Goal: Find specific page/section: Find specific page/section

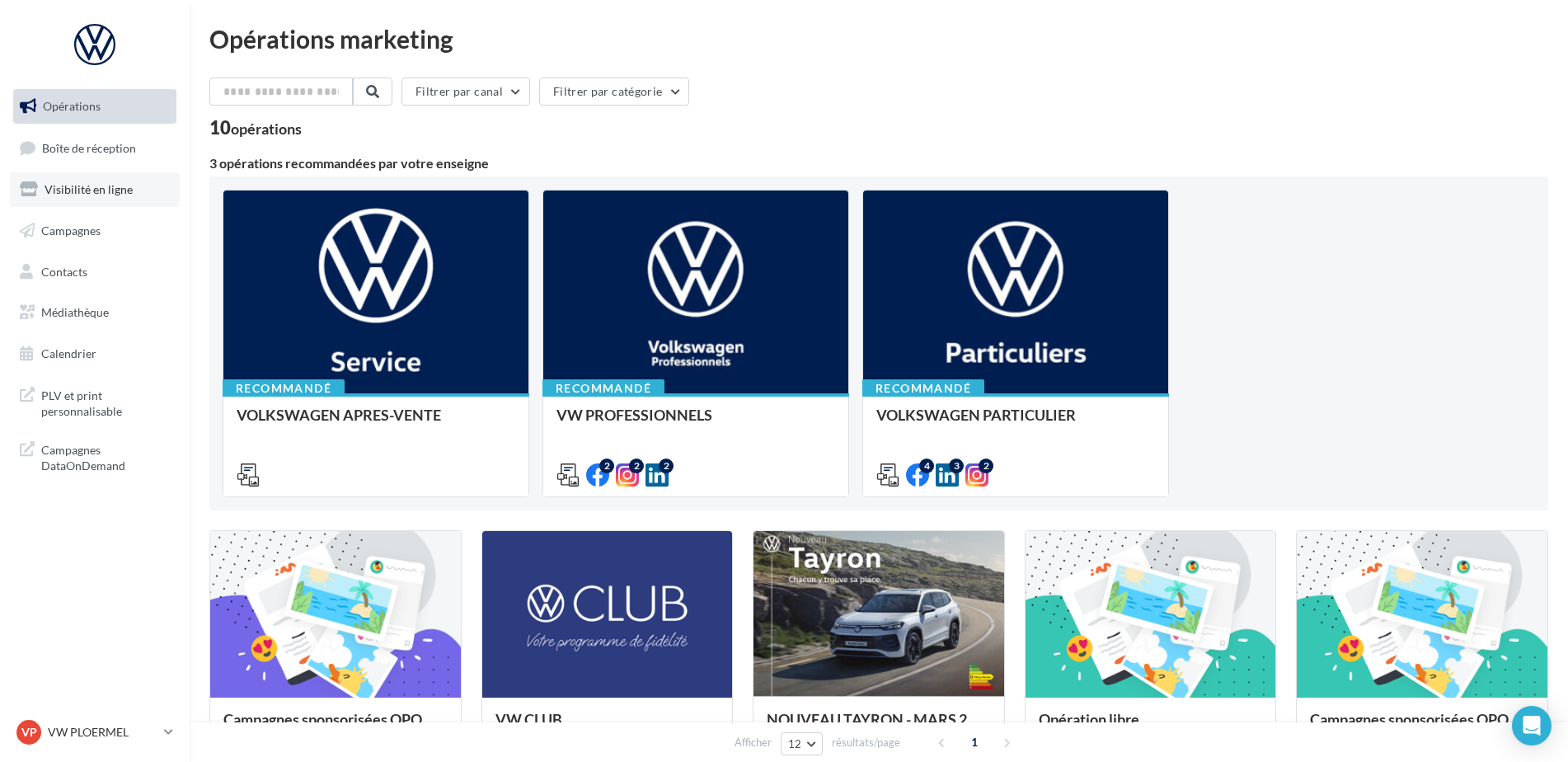
click at [107, 196] on link "Visibilité en ligne" at bounding box center [95, 190] width 170 height 35
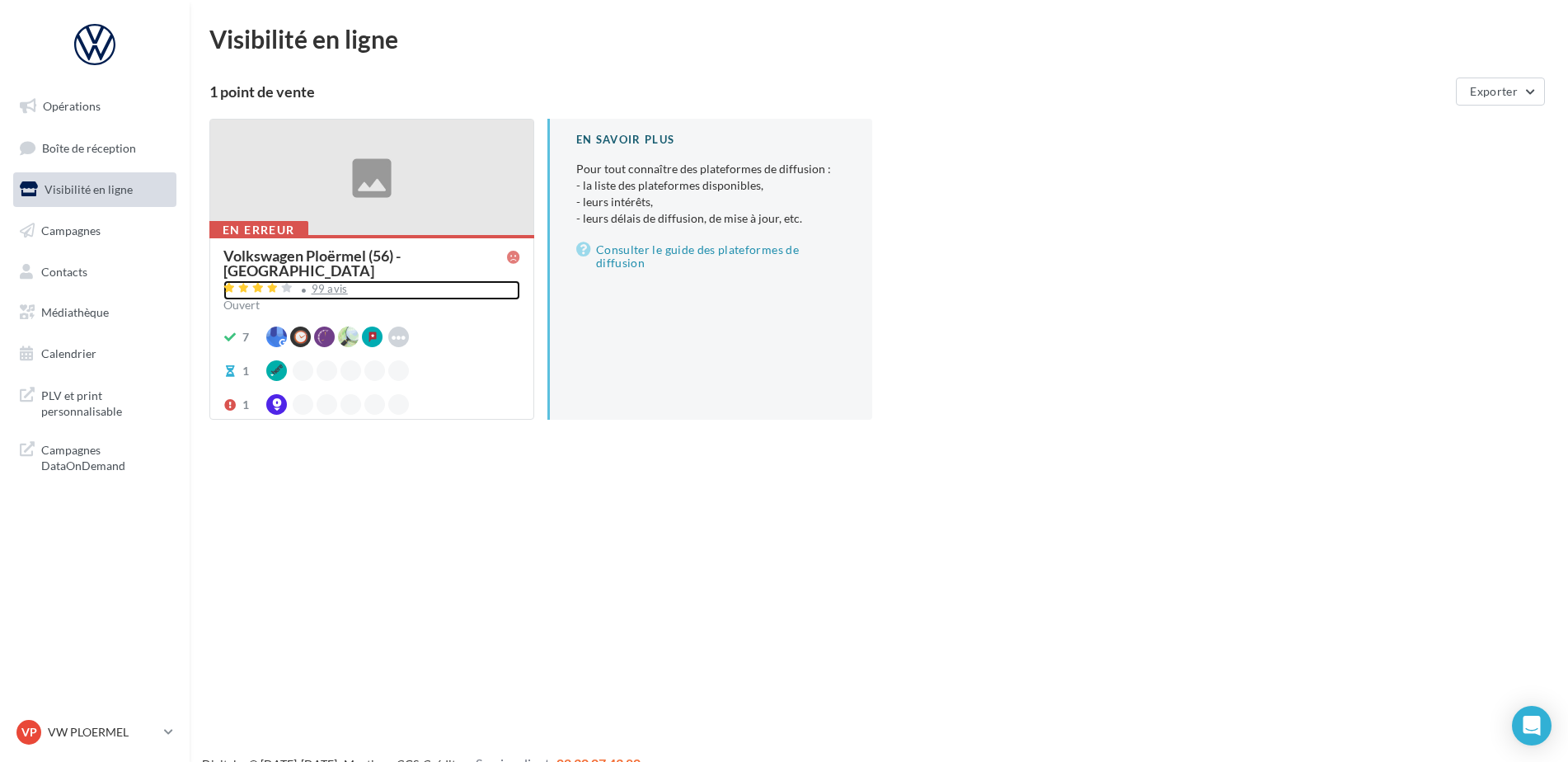
click at [332, 284] on div "99 avis" at bounding box center [330, 289] width 37 height 11
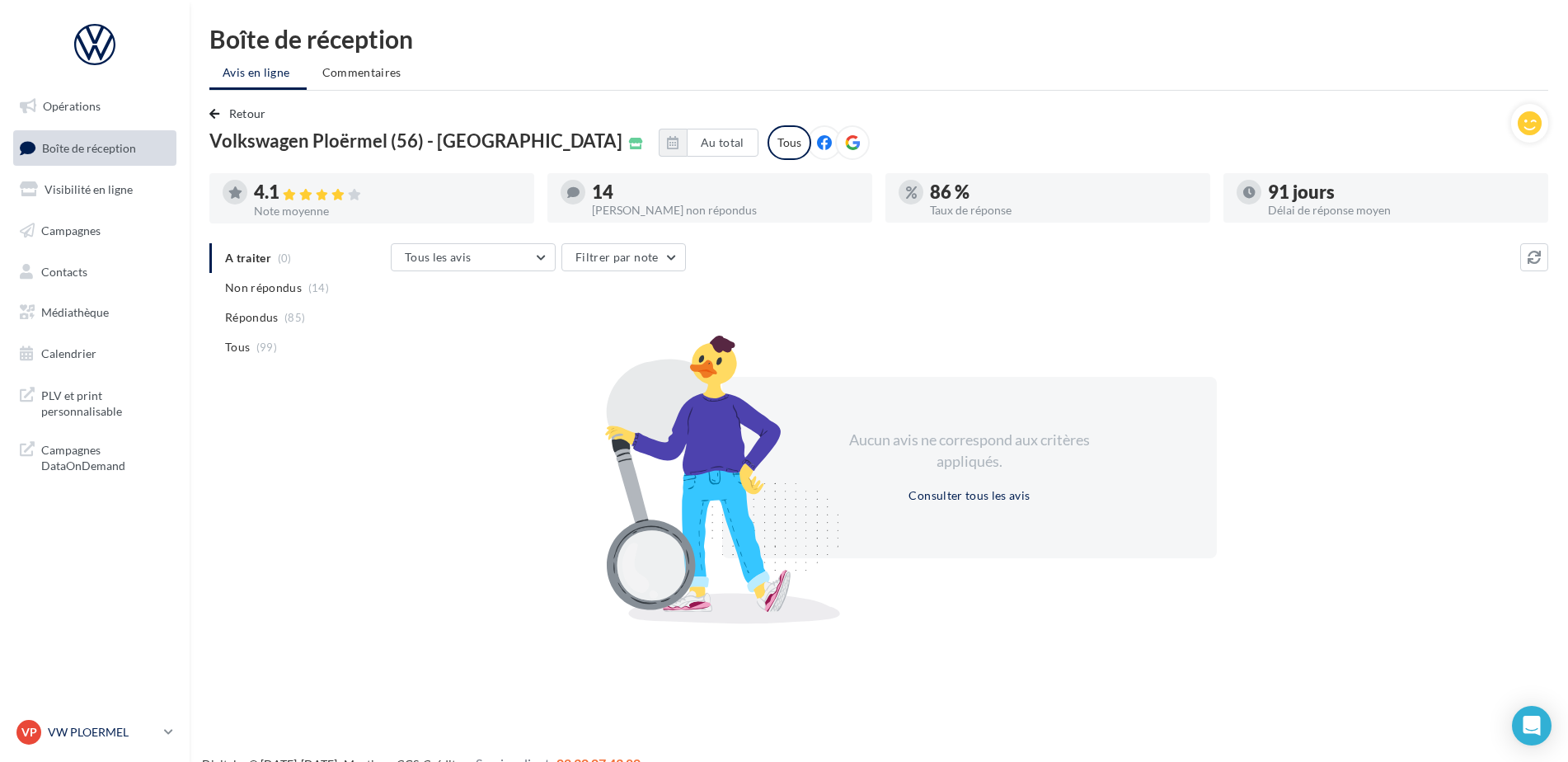
click at [76, 744] on div "VP VW PLOERMEL vw-pita-56803" at bounding box center [87, 732] width 141 height 25
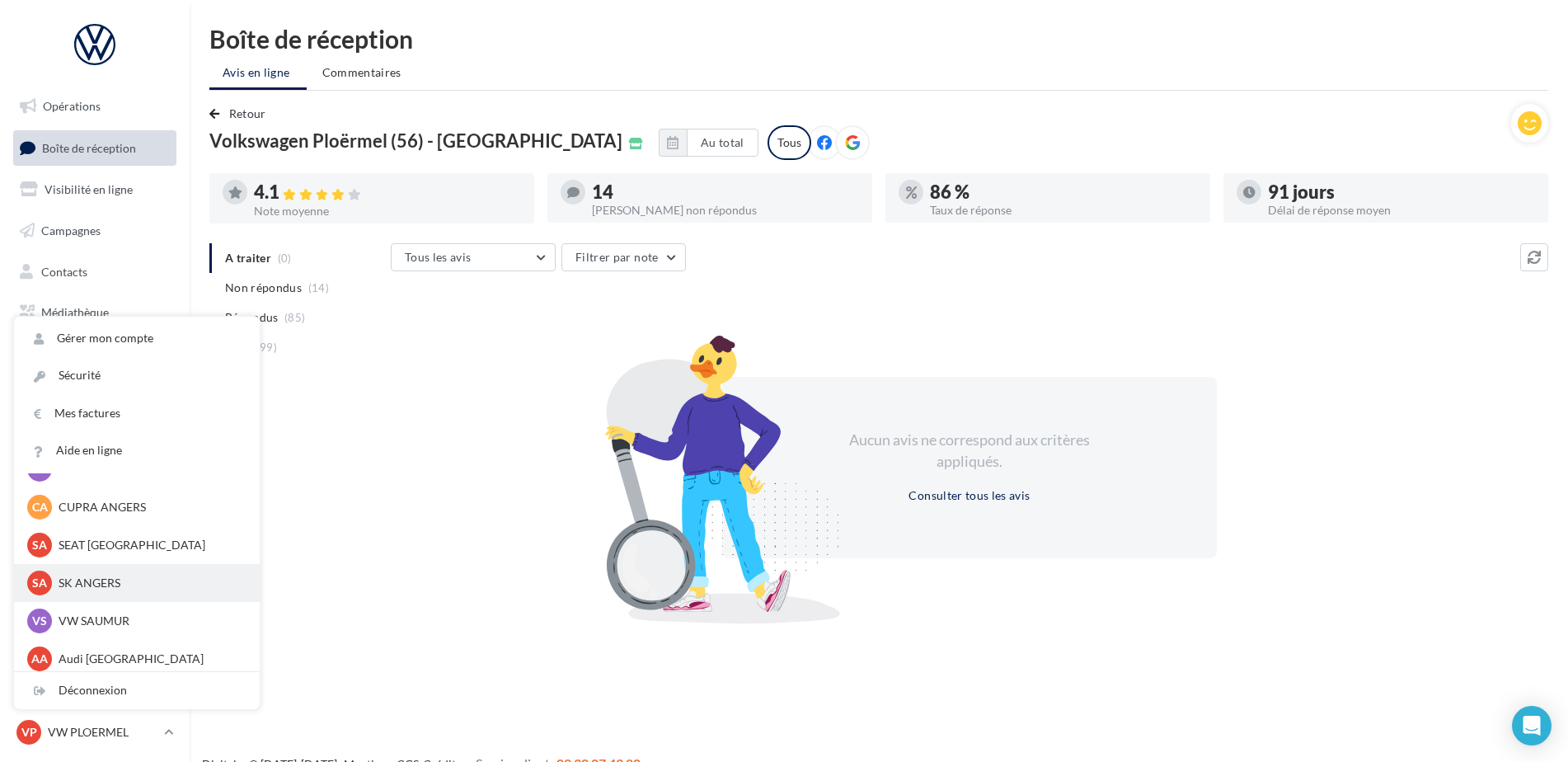
scroll to position [151, 0]
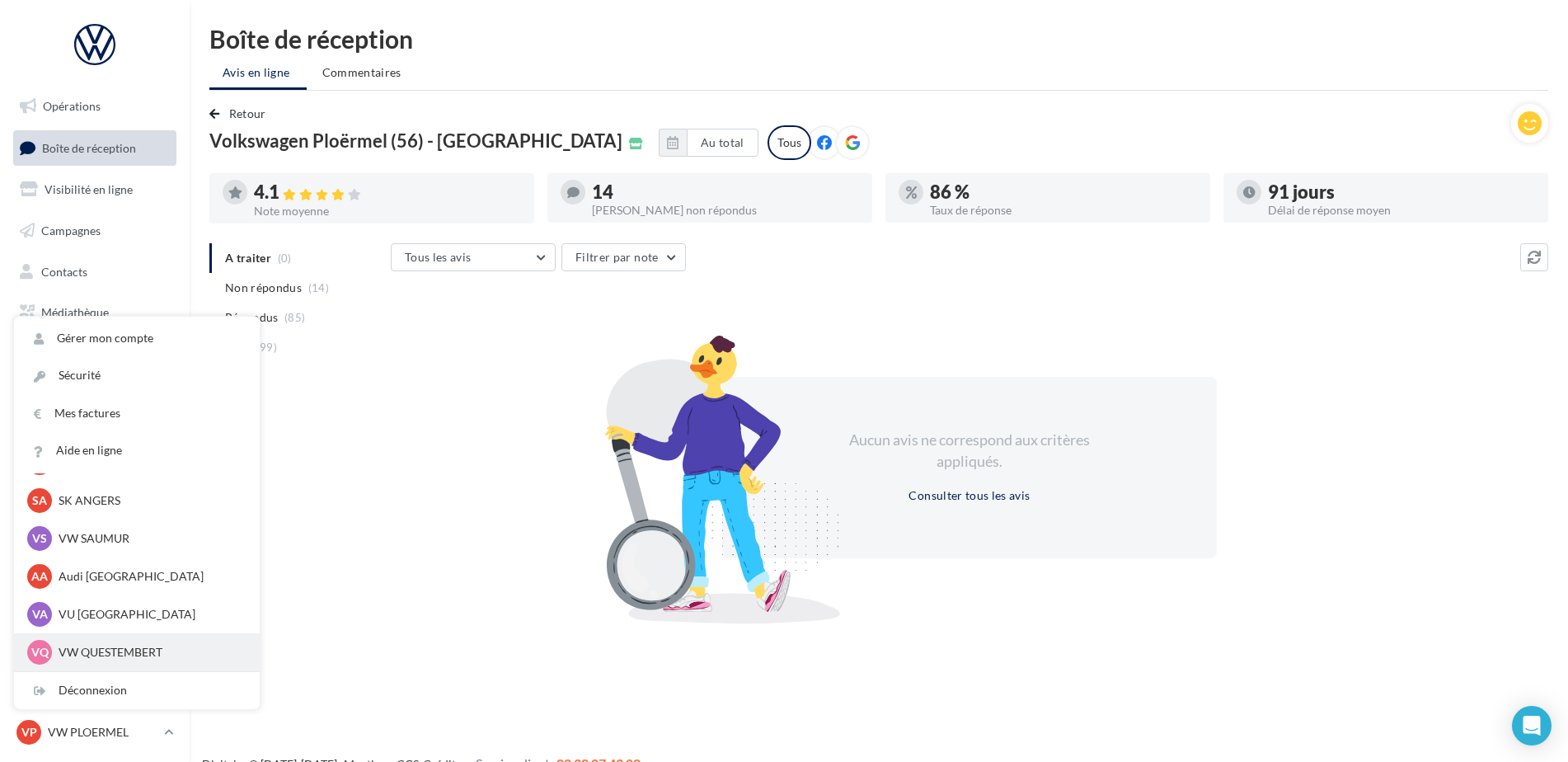
click at [94, 652] on p "VW QUESTEMBERT" at bounding box center [149, 651] width 181 height 16
